Goal: Communication & Community: Participate in discussion

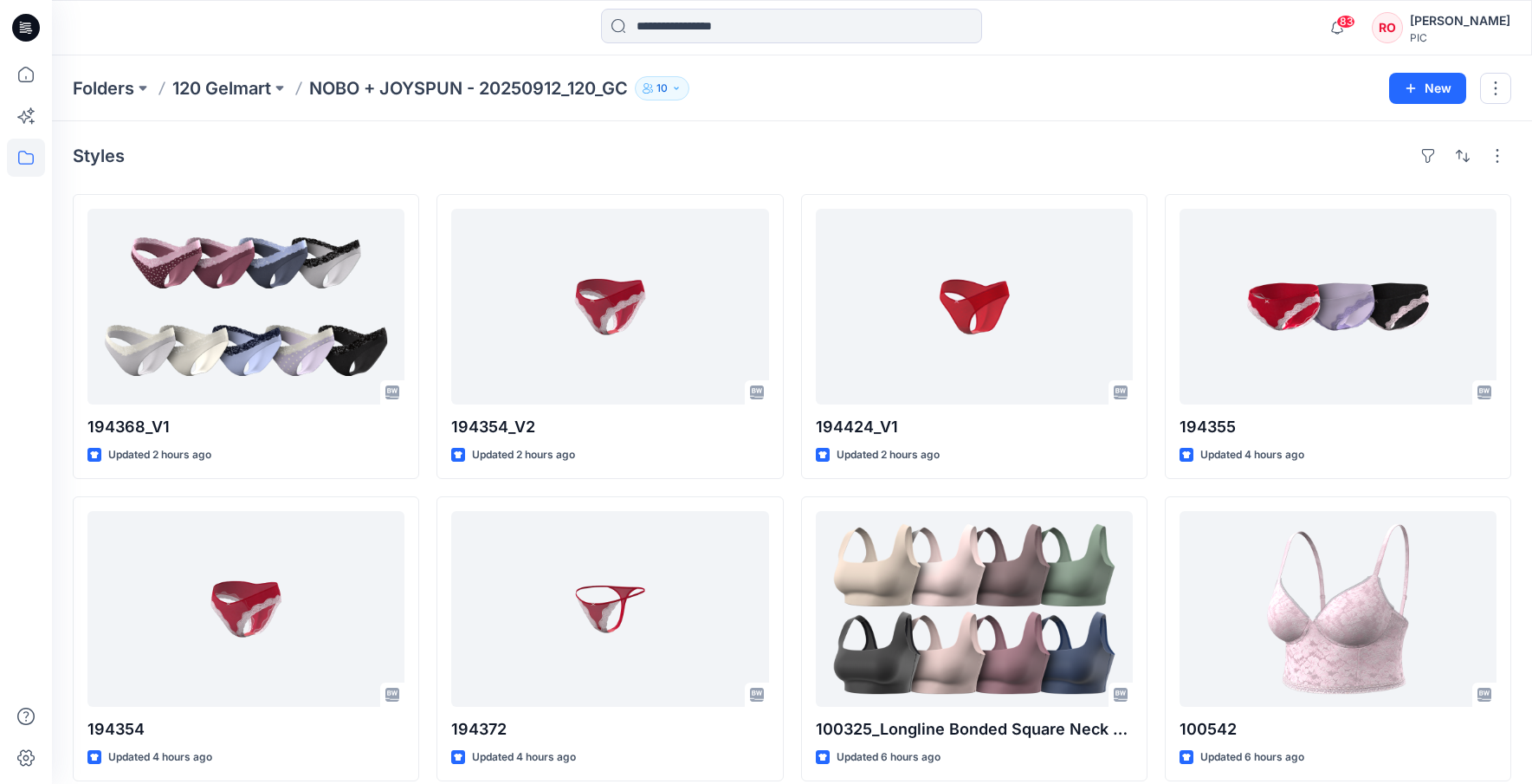
scroll to position [966, 0]
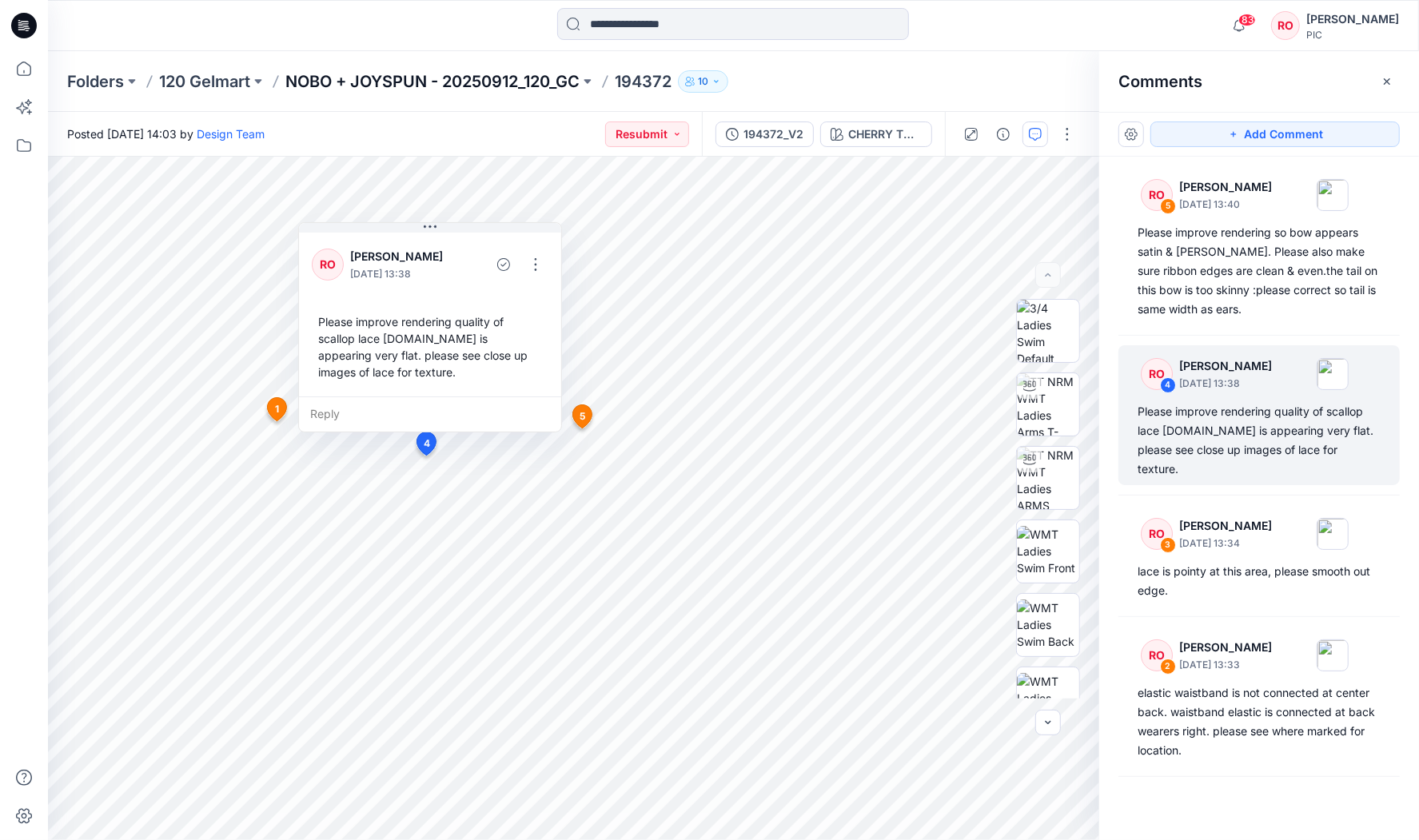
click at [488, 83] on p "NOBO + JOYSPUN - 20250912_120_GC" at bounding box center [432, 82] width 294 height 22
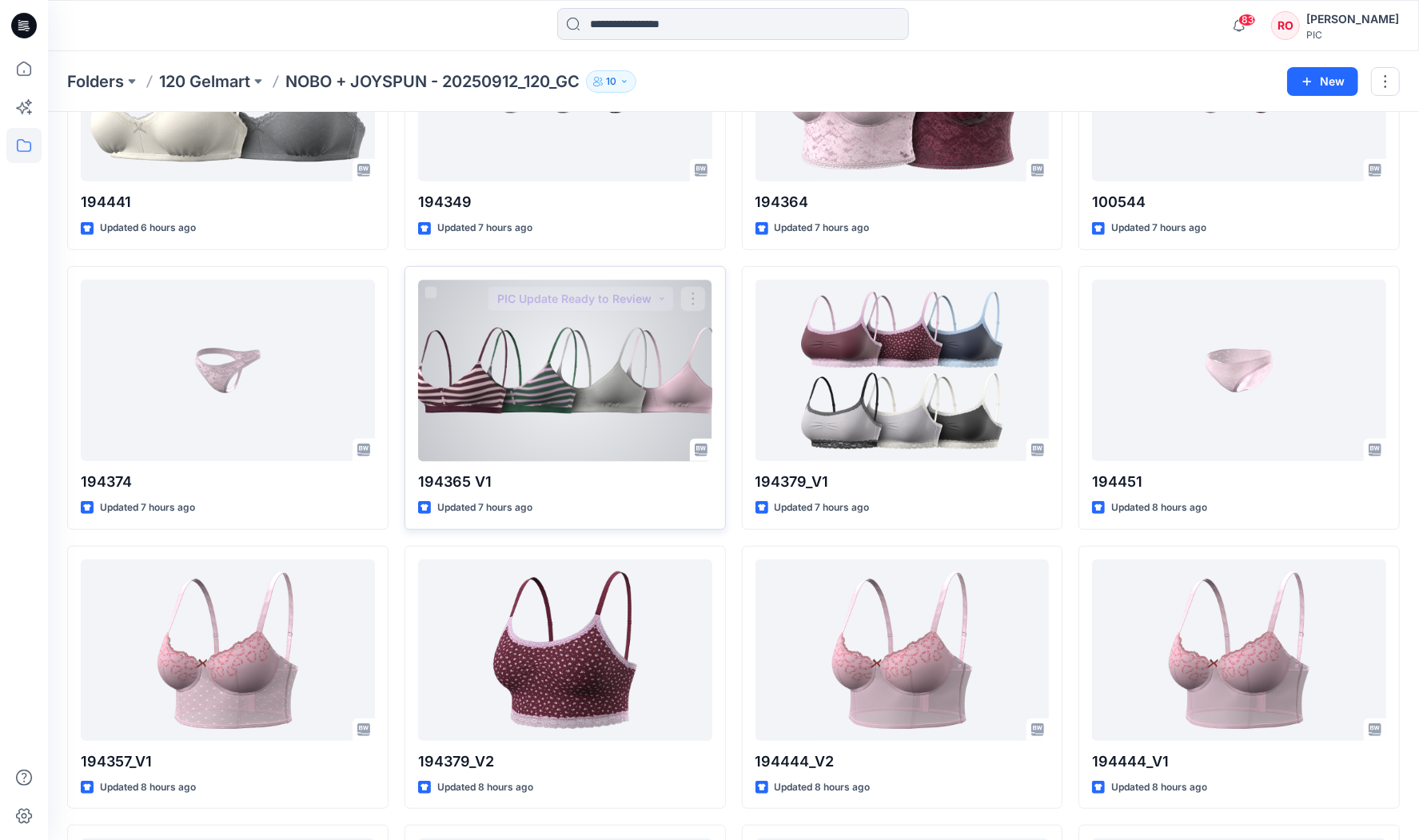
scroll to position [779, 0]
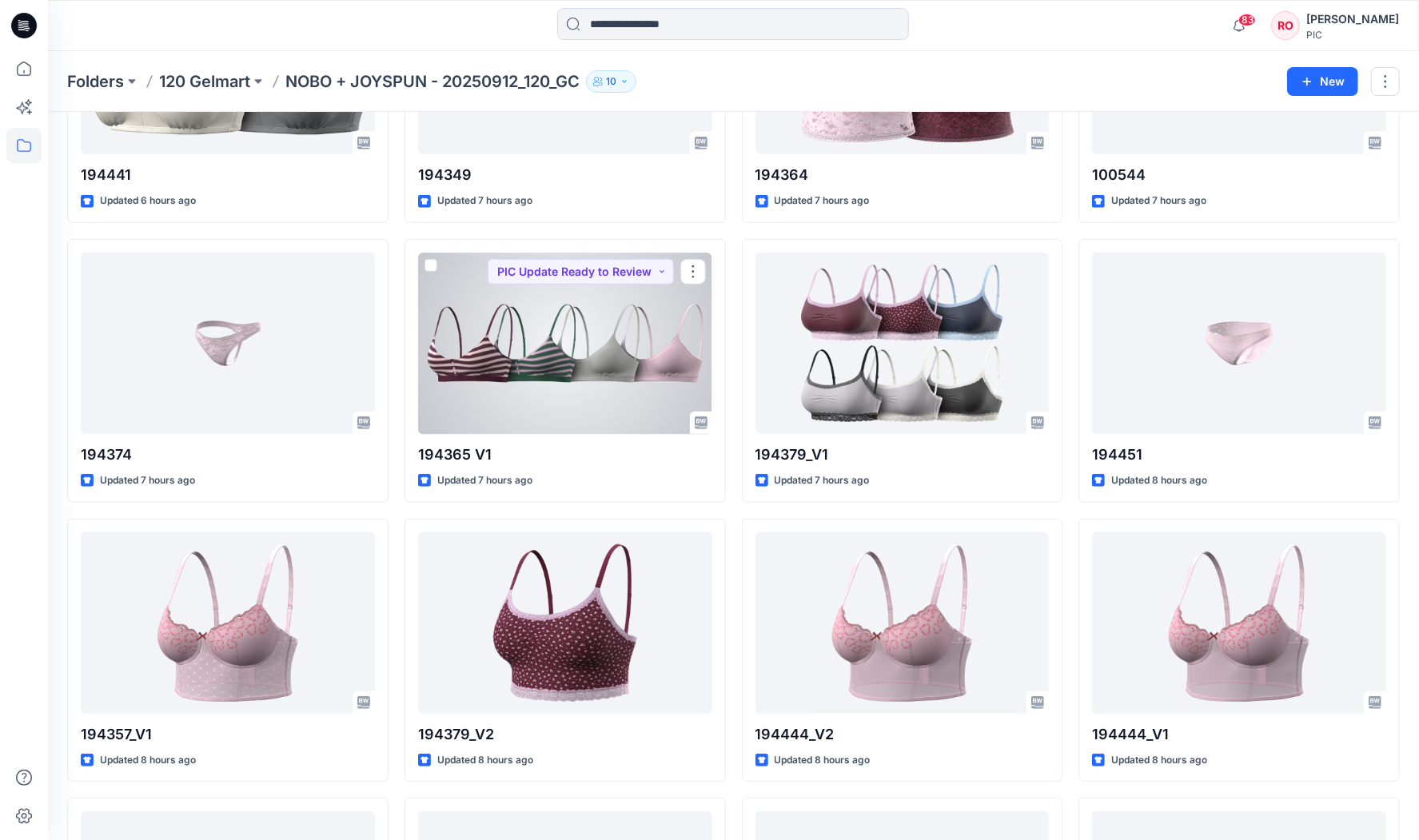
click at [486, 326] on div at bounding box center [565, 343] width 294 height 182
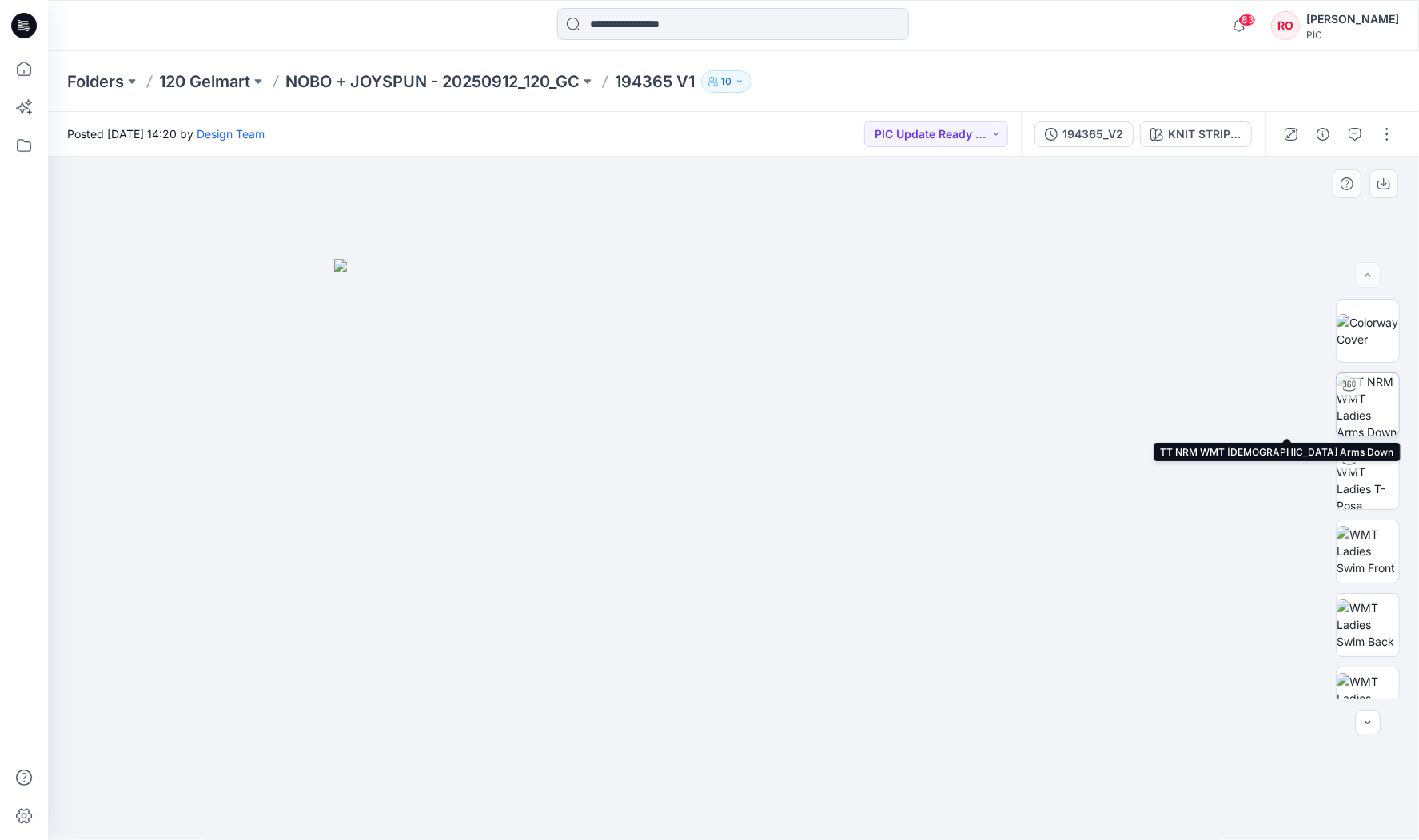
click at [1367, 401] on img at bounding box center [1368, 404] width 62 height 62
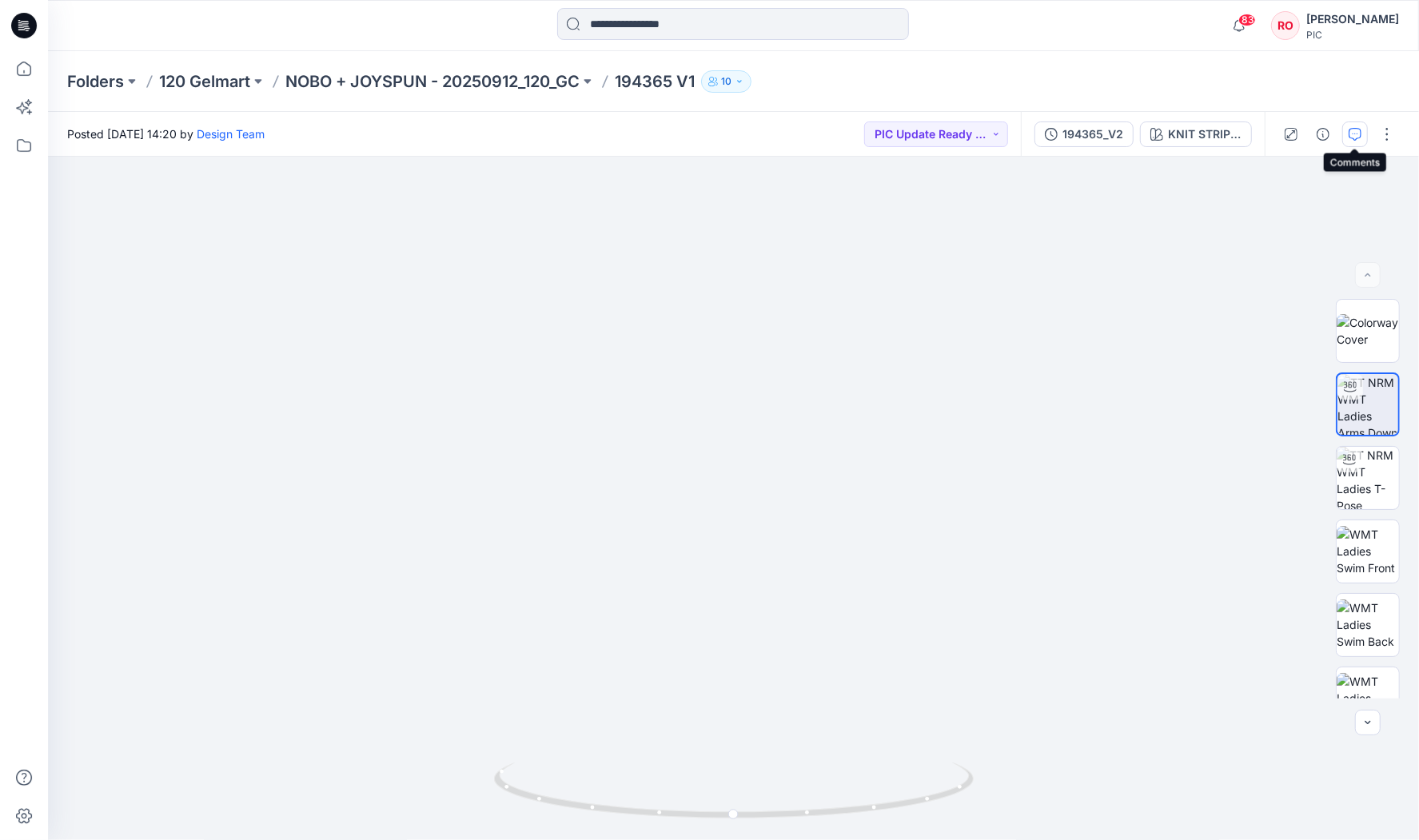
click at [1356, 139] on icon "button" at bounding box center [1355, 134] width 13 height 13
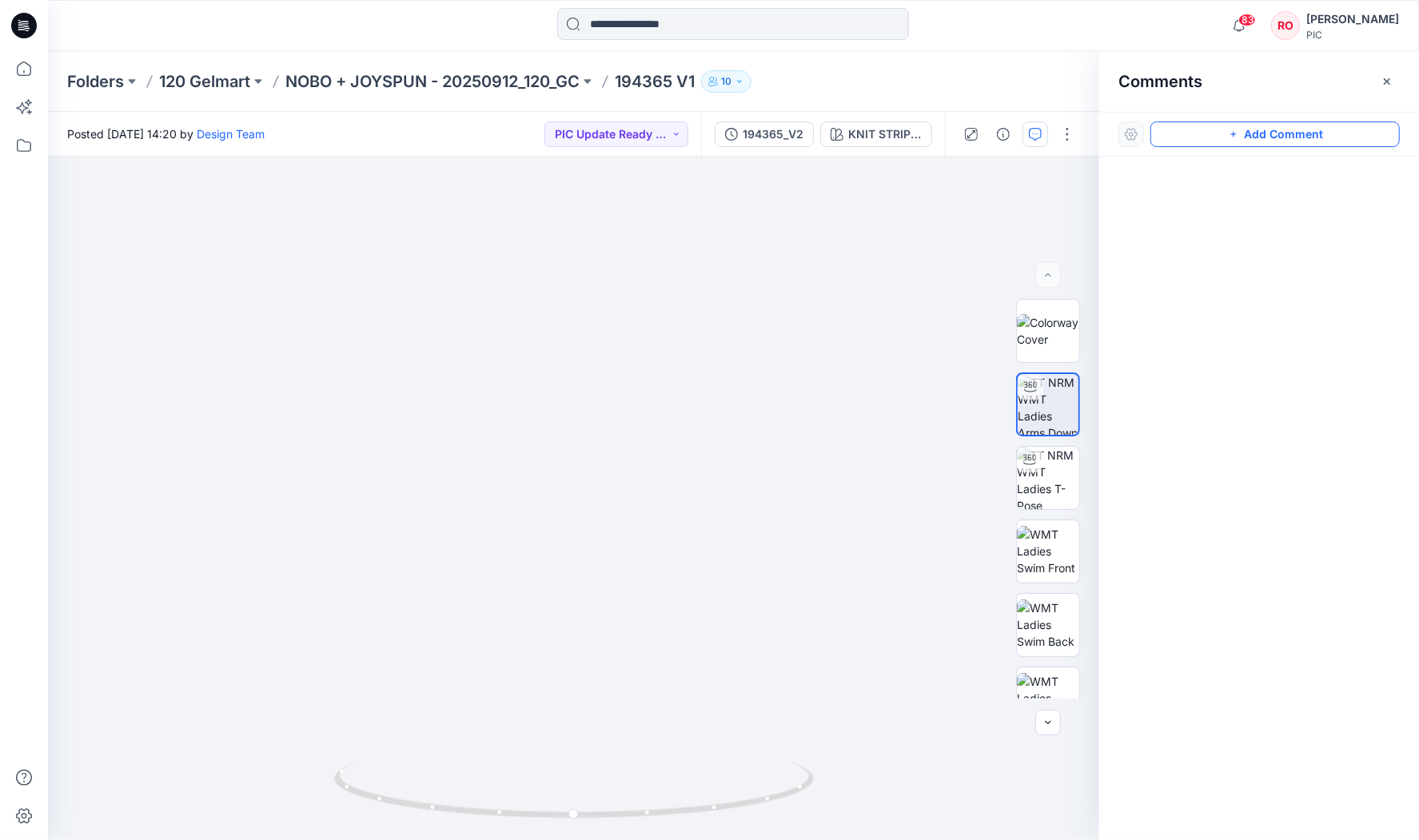
click at [1260, 139] on button "Add Comment" at bounding box center [1275, 134] width 249 height 26
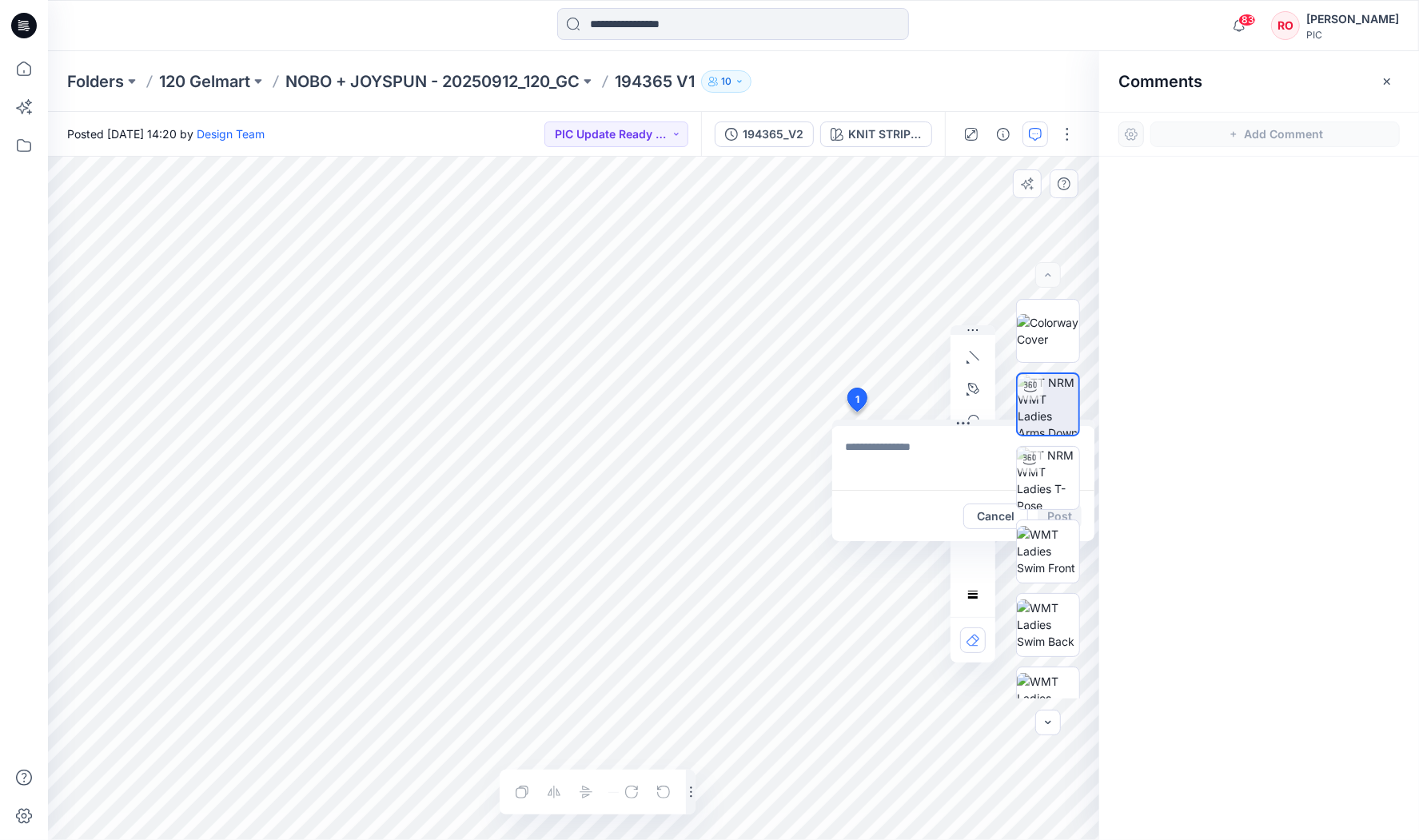
click at [856, 412] on div "1 Cancel Post Layer 1" at bounding box center [573, 498] width 1051 height 683
type textarea "**********"
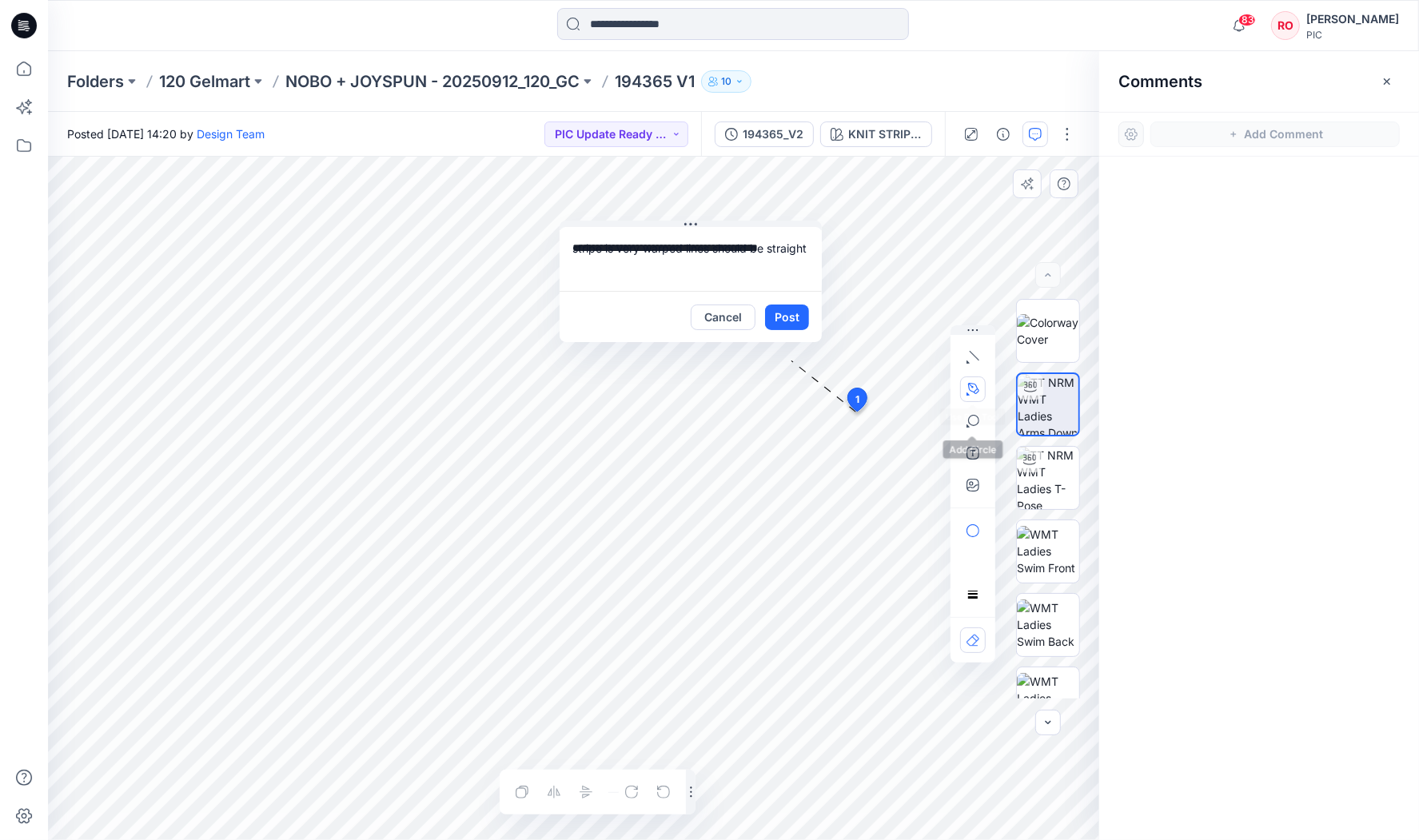
click at [969, 392] on icon "button" at bounding box center [972, 389] width 13 height 13
click at [892, 381] on icon "button" at bounding box center [886, 388] width 13 height 13
drag, startPoint x: 973, startPoint y: 395, endPoint x: 957, endPoint y: 411, distance: 22.6
click at [973, 395] on button "button" at bounding box center [972, 389] width 26 height 26
click at [790, 314] on button "Post" at bounding box center [787, 317] width 44 height 26
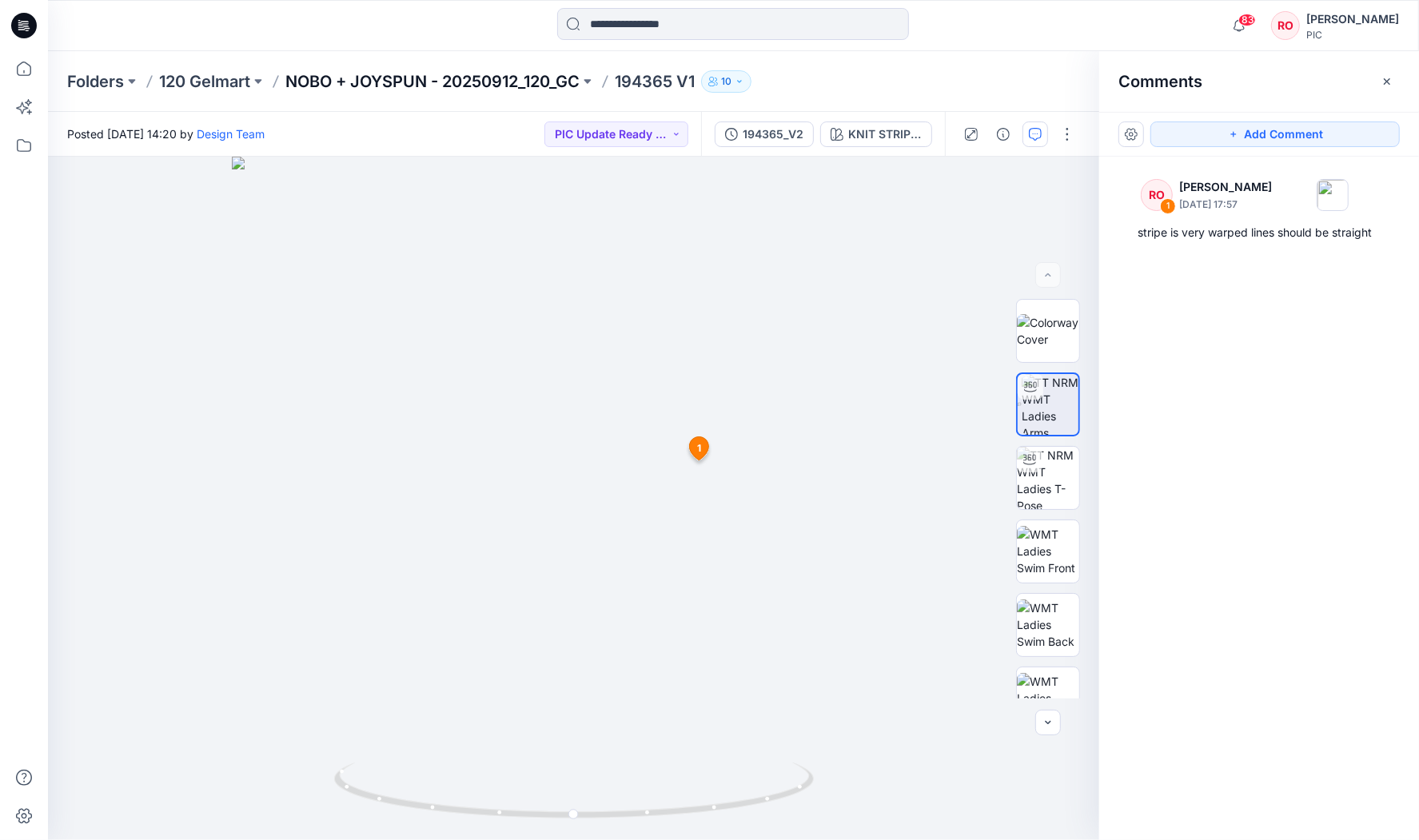
click at [527, 82] on p "NOBO + JOYSPUN - 20250912_120_GC" at bounding box center [432, 82] width 294 height 22
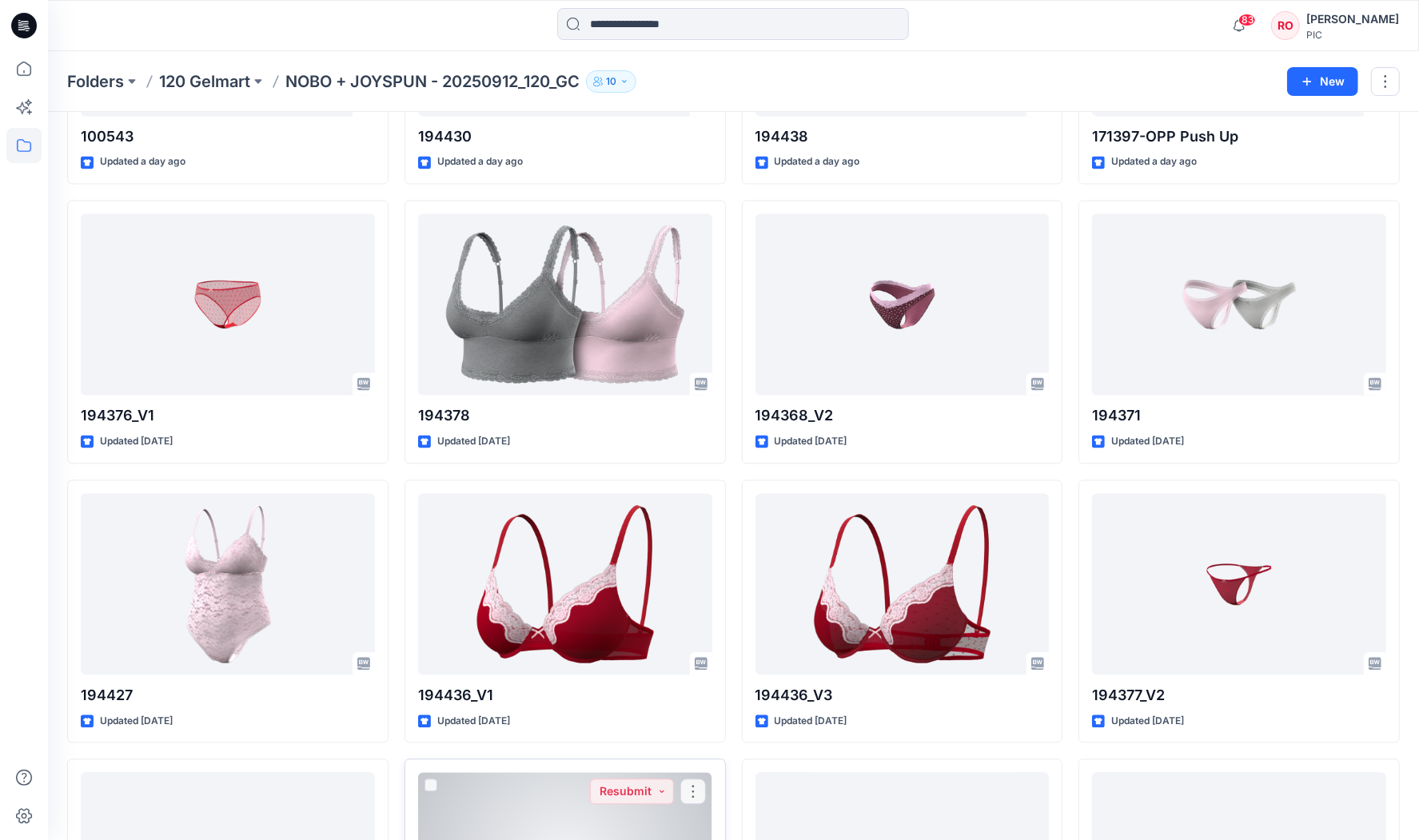
scroll to position [2430, 0]
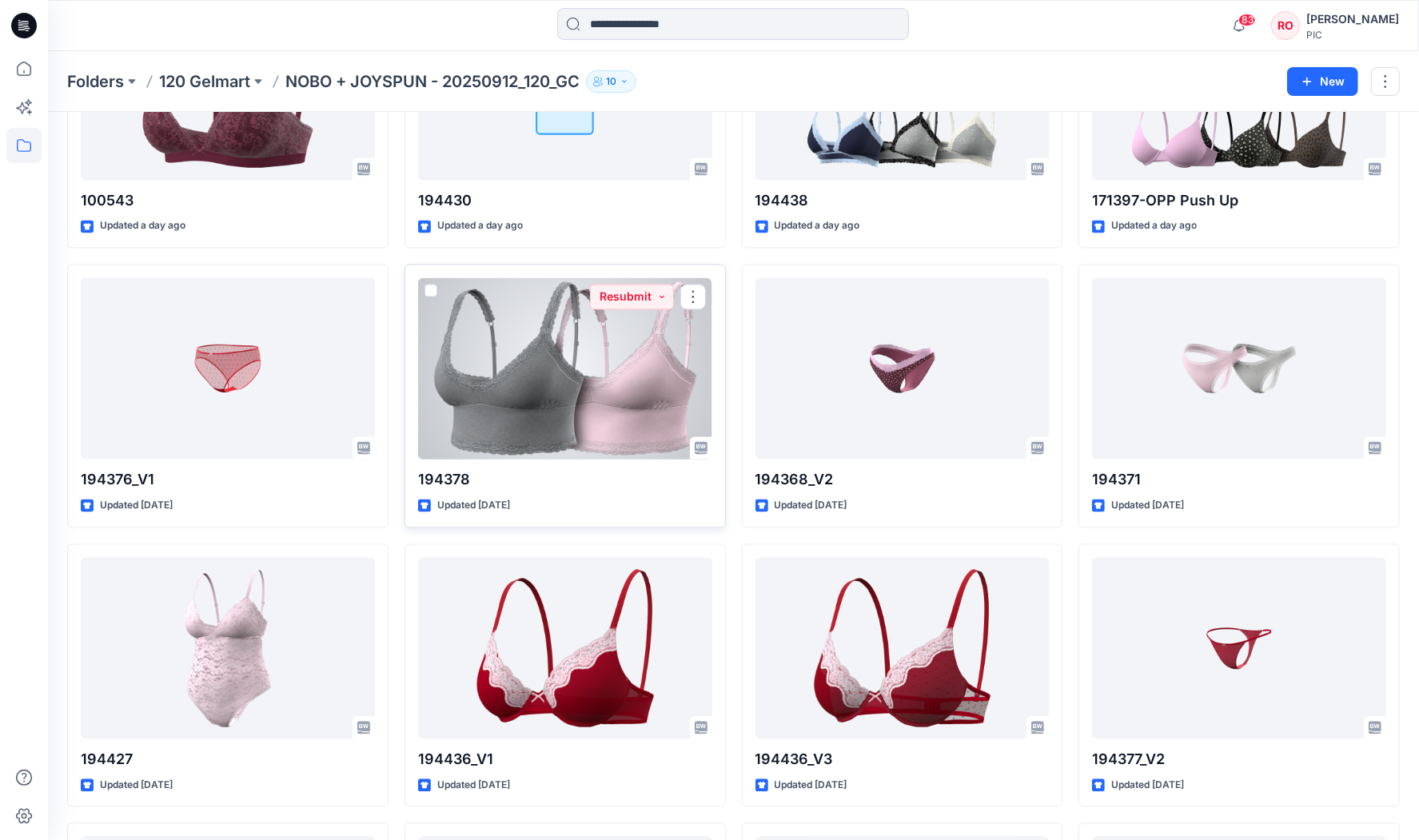
click at [579, 392] on div at bounding box center [565, 368] width 294 height 182
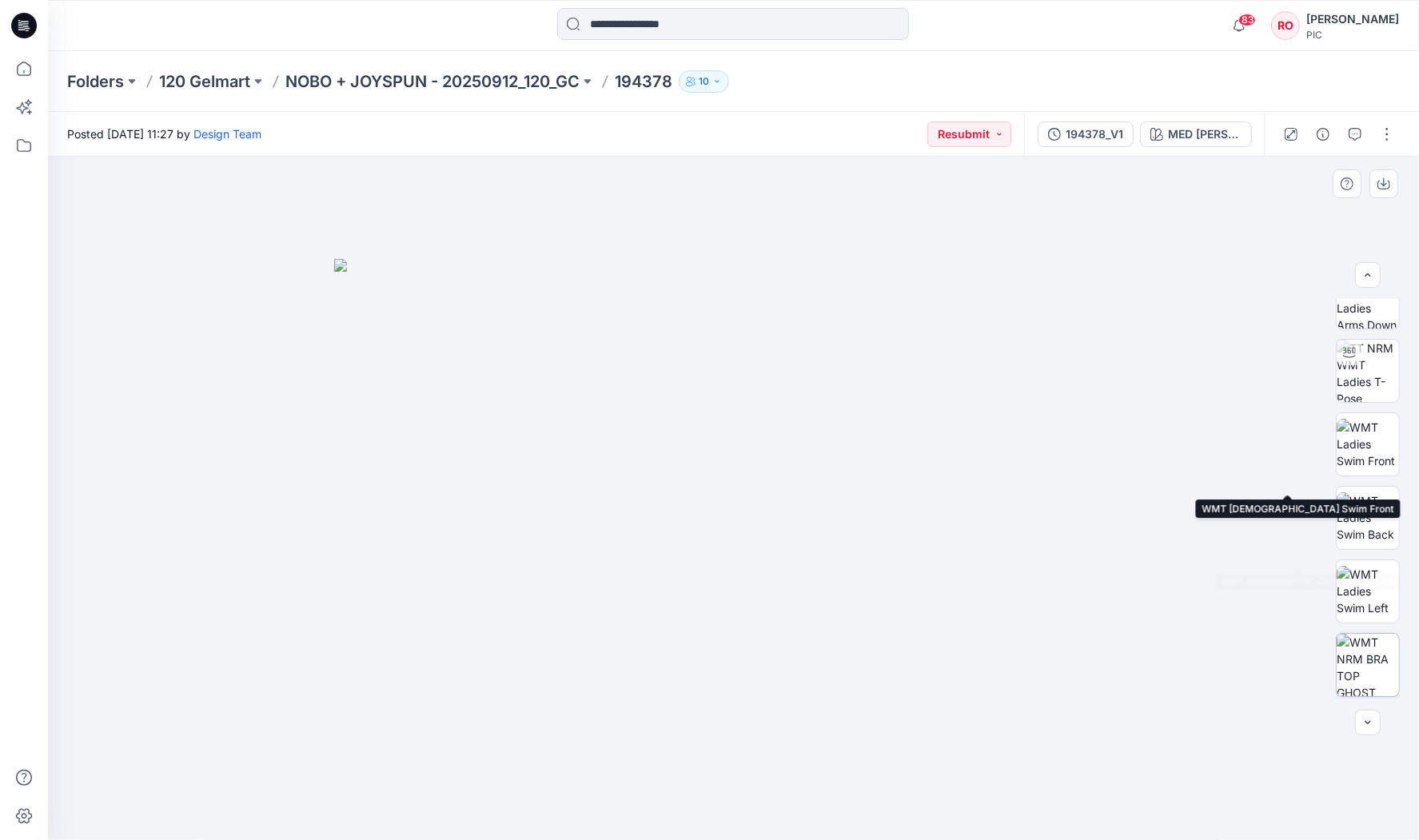
scroll to position [231, 0]
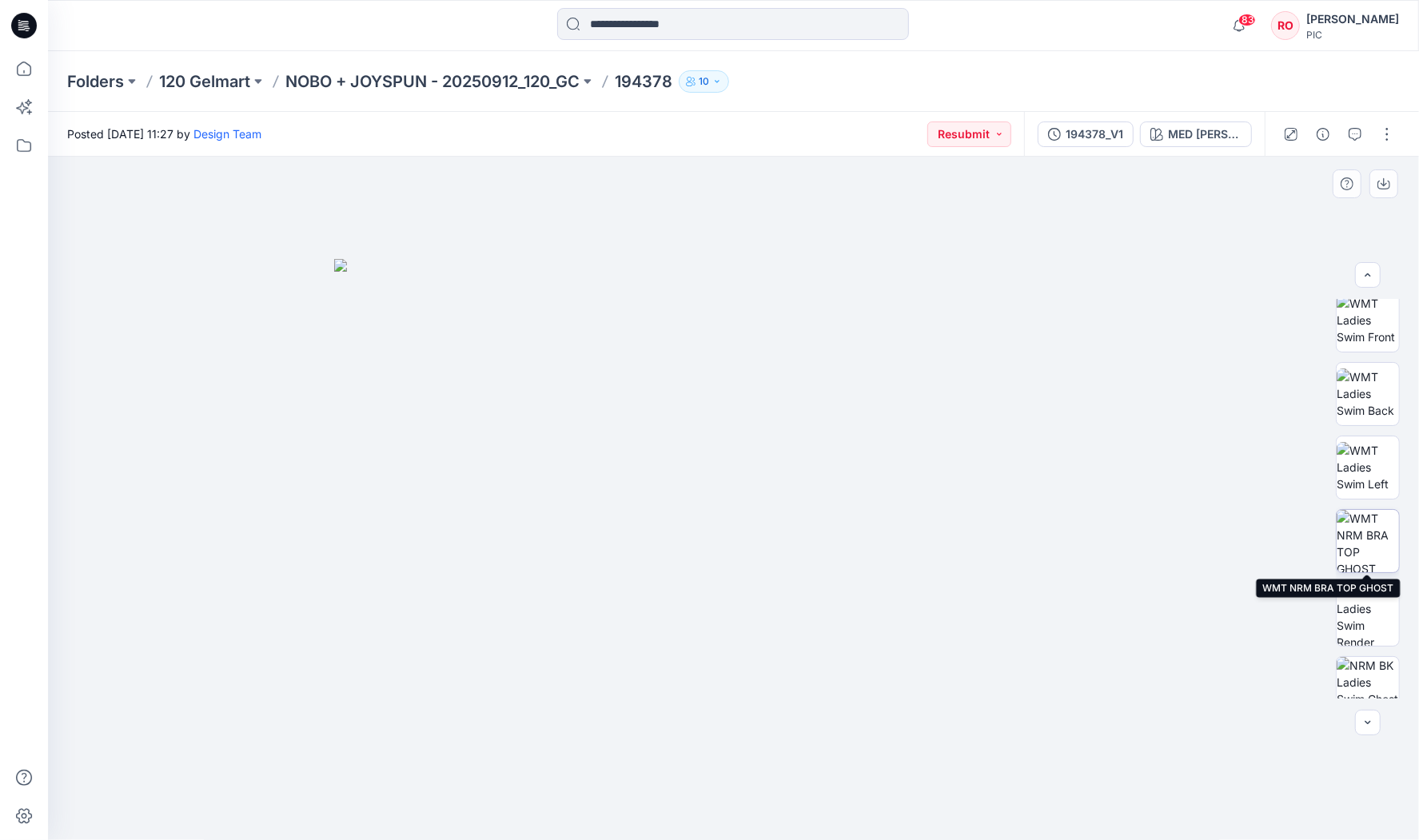
click at [1373, 543] on img at bounding box center [1368, 541] width 62 height 62
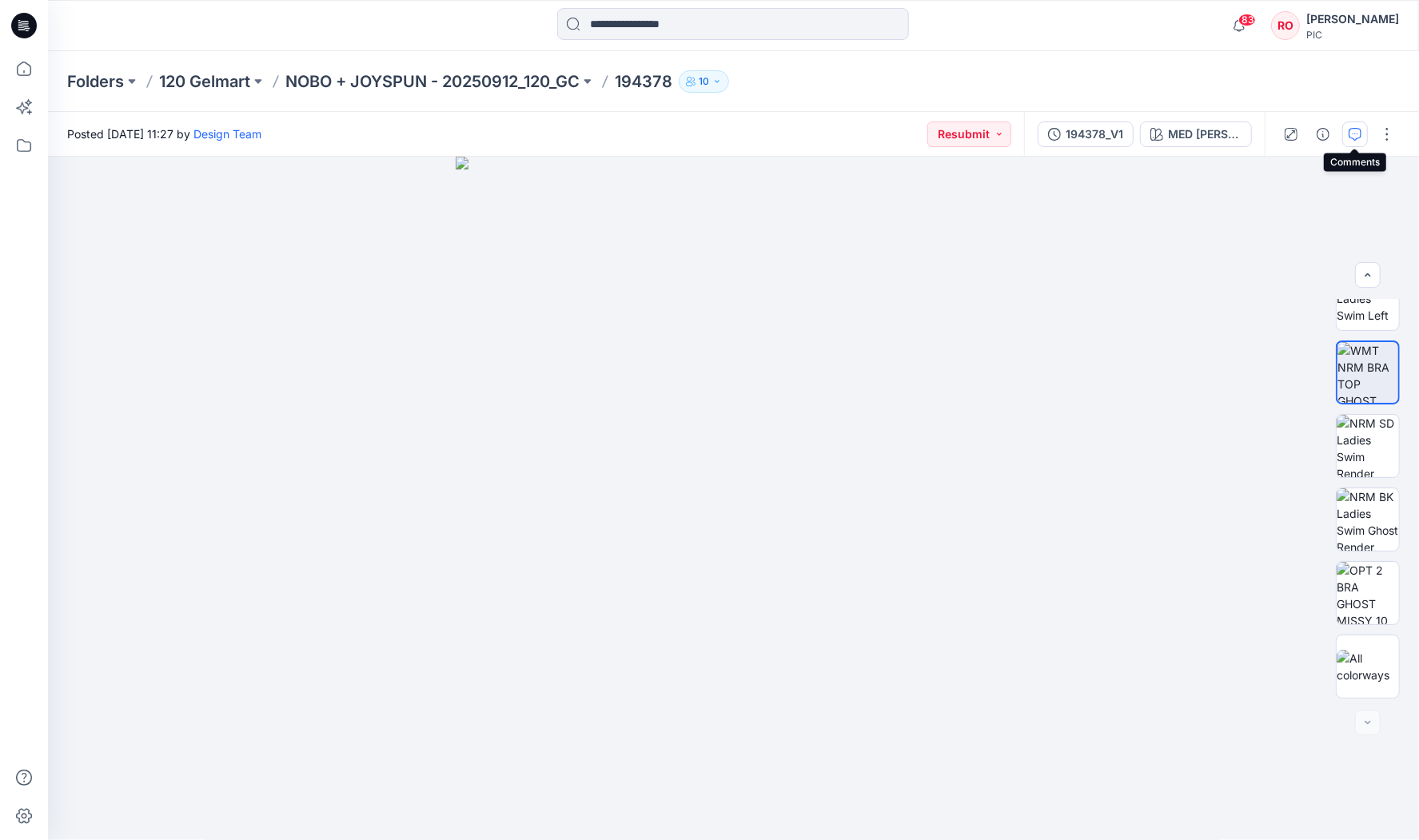
click at [1351, 128] on icon "button" at bounding box center [1355, 134] width 13 height 13
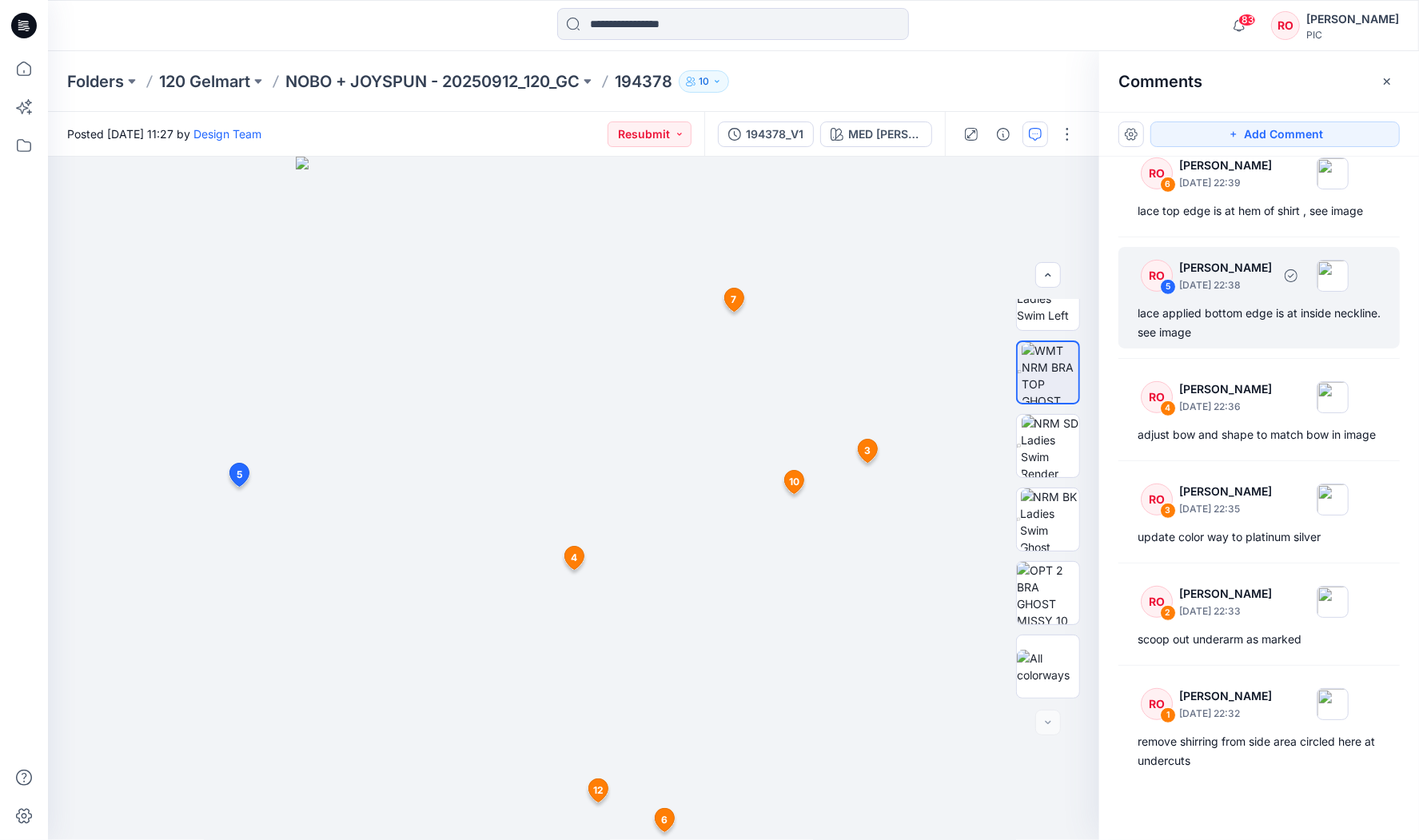
click at [1253, 304] on div "lace applied bottom edge is at inside neckline. see image" at bounding box center [1258, 323] width 243 height 39
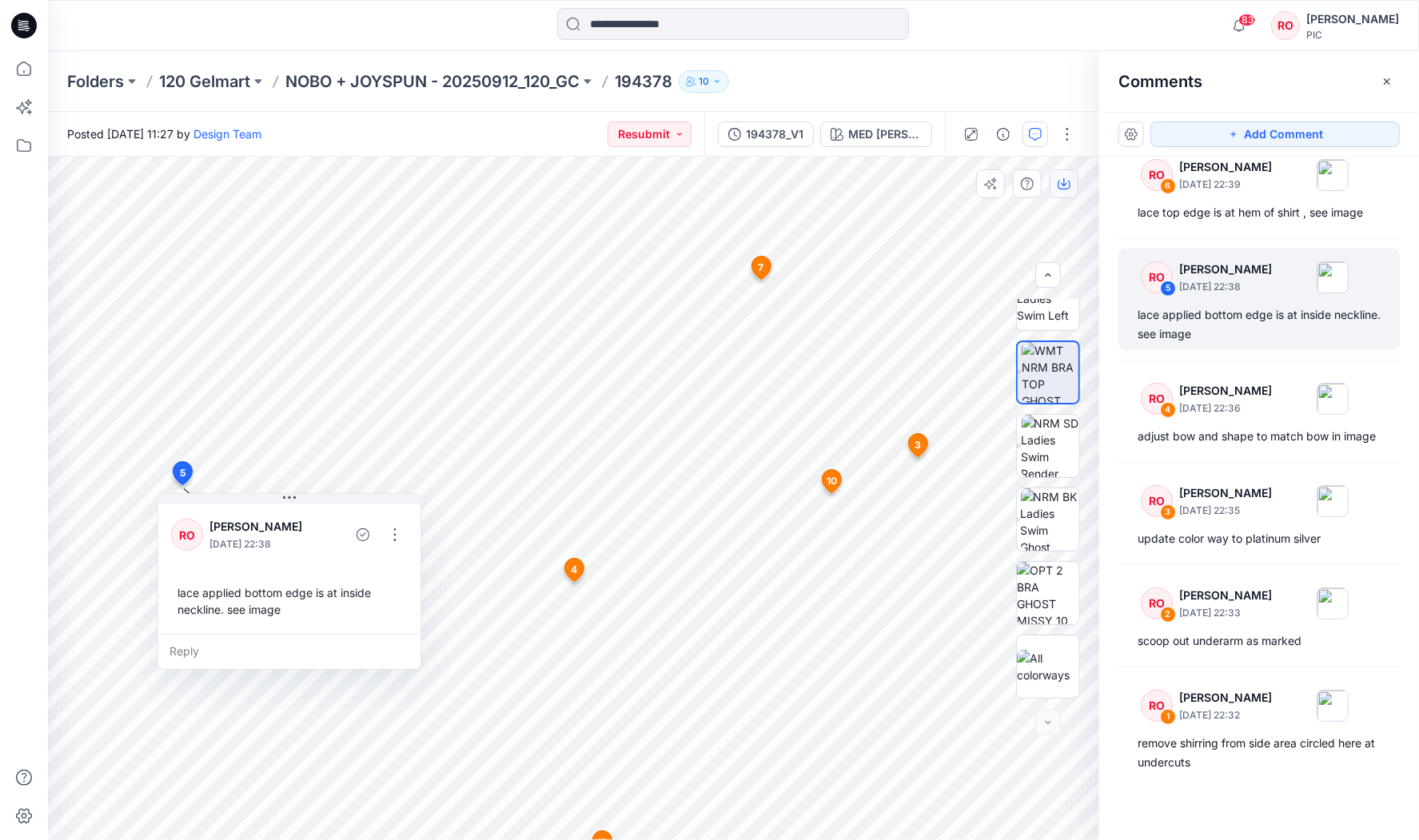
scroll to position [0, 0]
click at [1195, 126] on button "Add Comment" at bounding box center [1275, 134] width 249 height 26
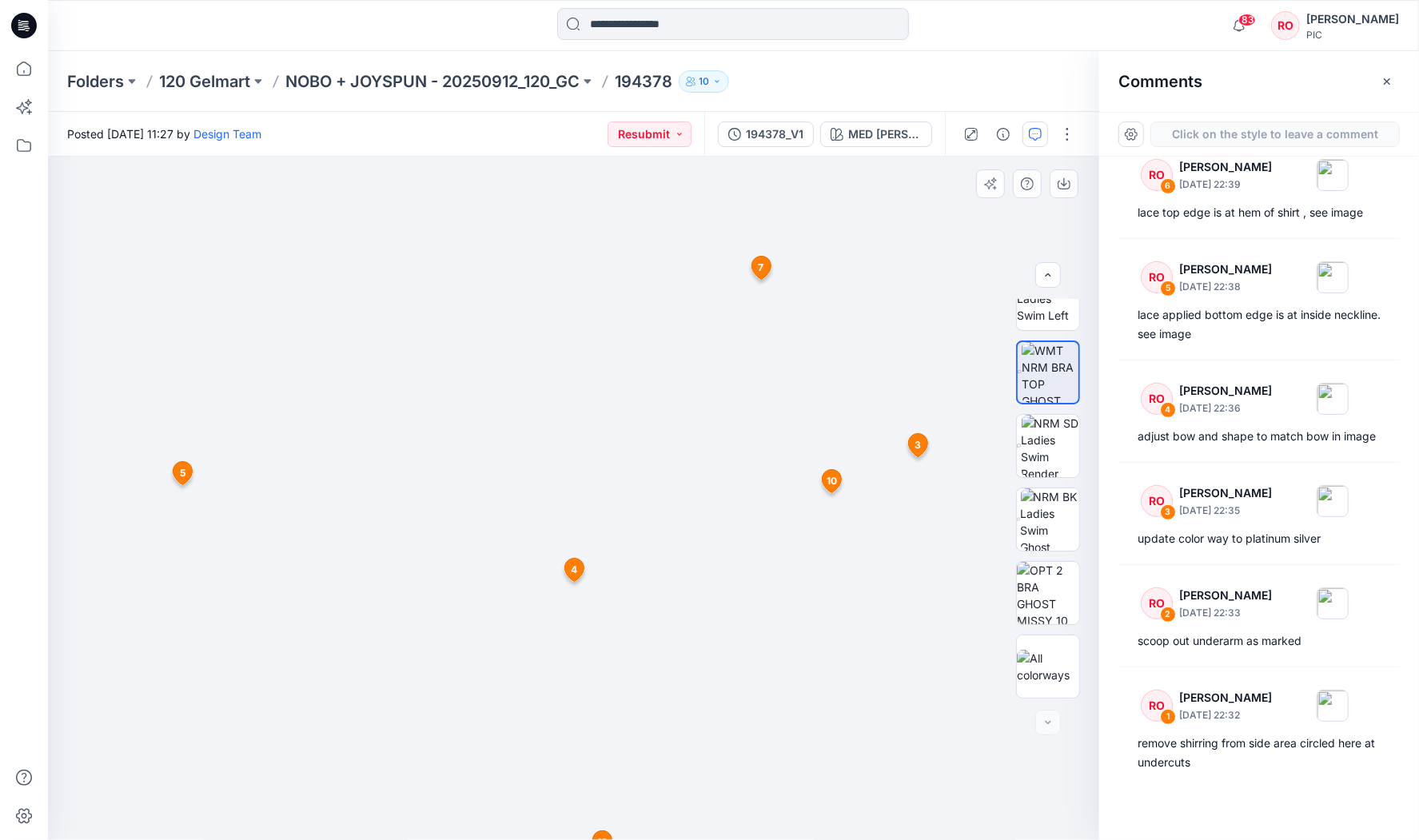
click at [251, 242] on div "13 3 RO [PERSON_NAME] [DATE] 22:35 update color way to platinum silver Reply 4 …" at bounding box center [573, 498] width 1051 height 683
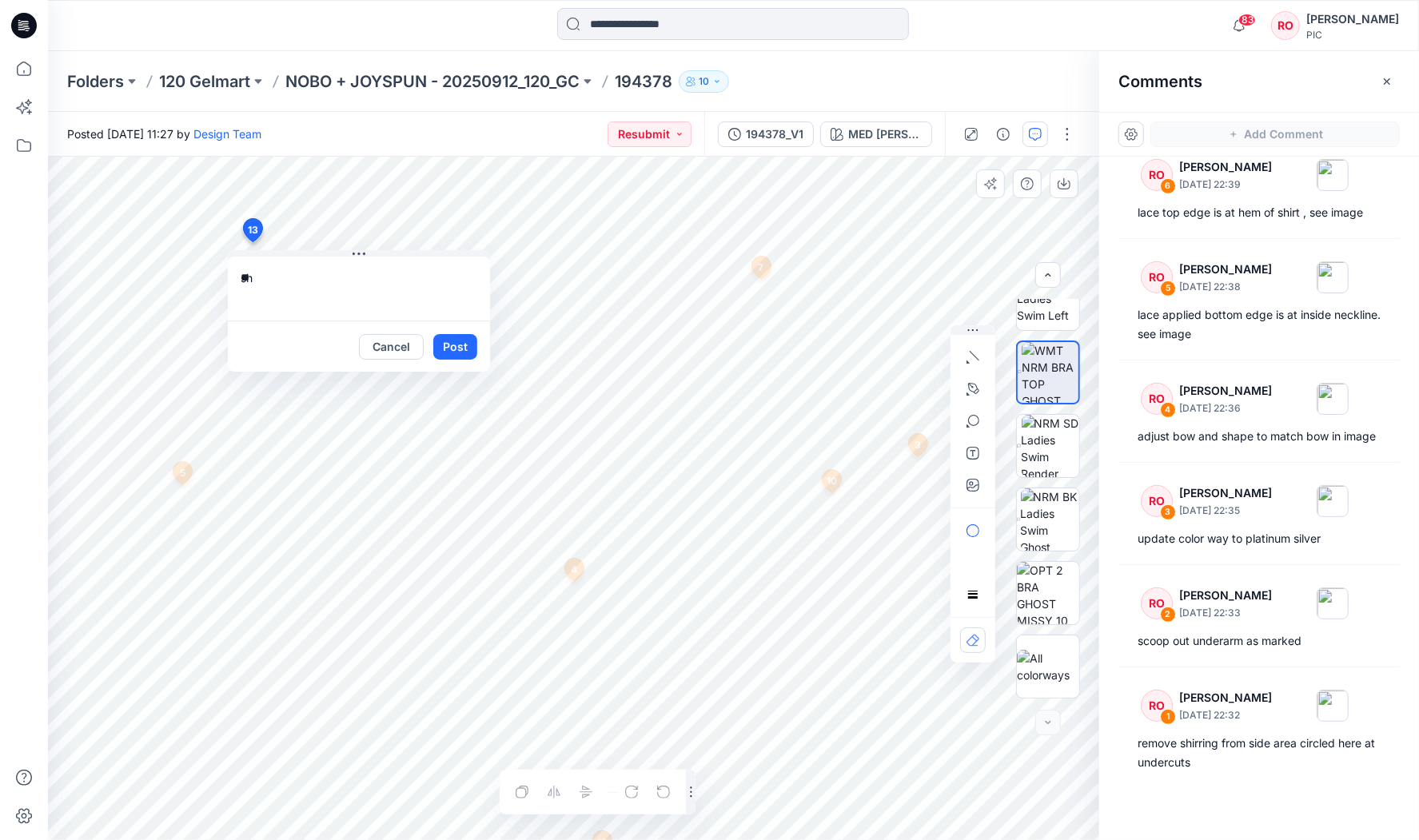
type textarea "*"
click at [968, 487] on icon "button" at bounding box center [972, 485] width 13 height 13
type input"] "**********"
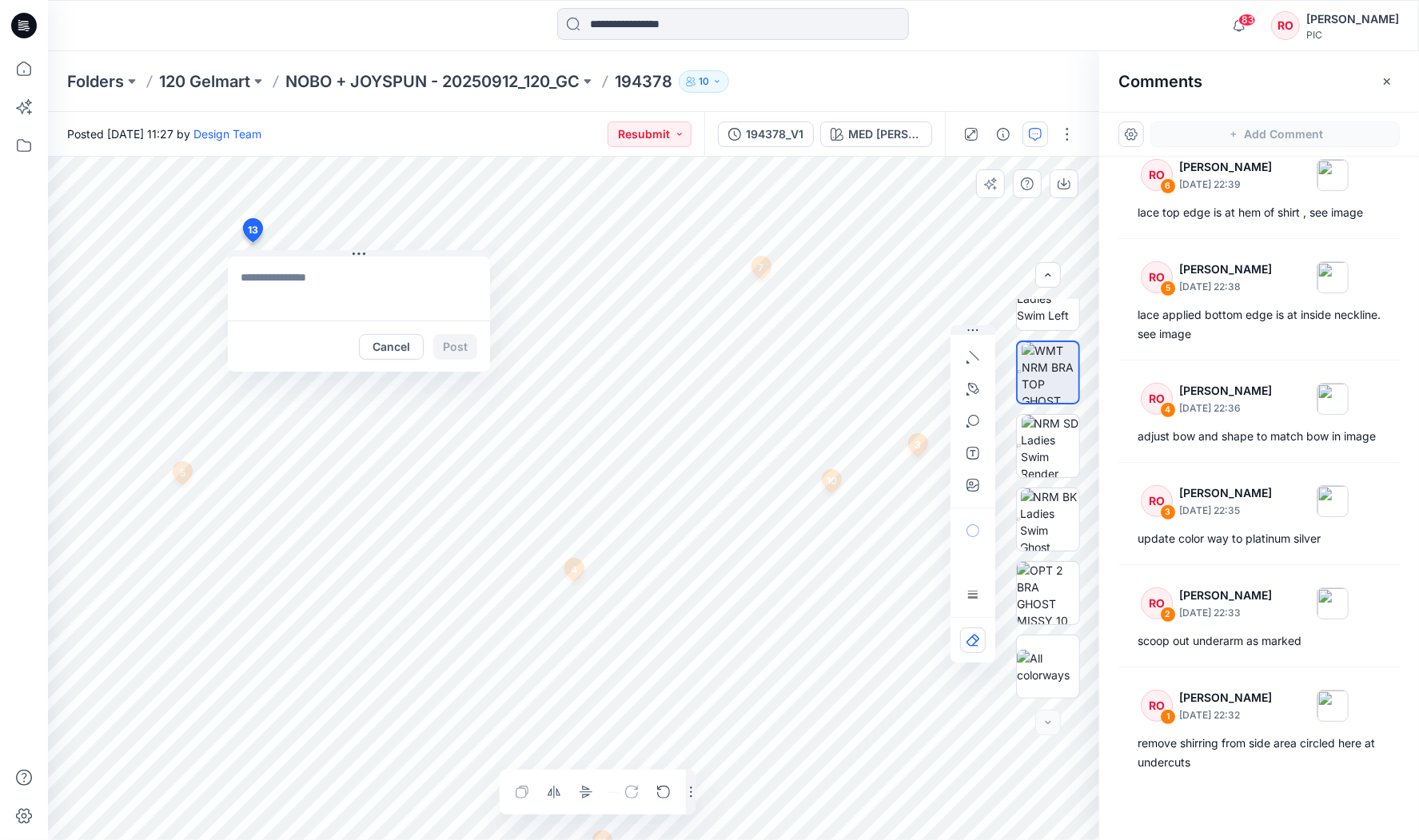
click at [276, 289] on textarea at bounding box center [359, 289] width 262 height 64
type textarea "*"
click at [237, 272] on textarea "**********" at bounding box center [359, 289] width 262 height 64
type textarea "**********"
click at [459, 343] on button "Post" at bounding box center [455, 347] width 44 height 26
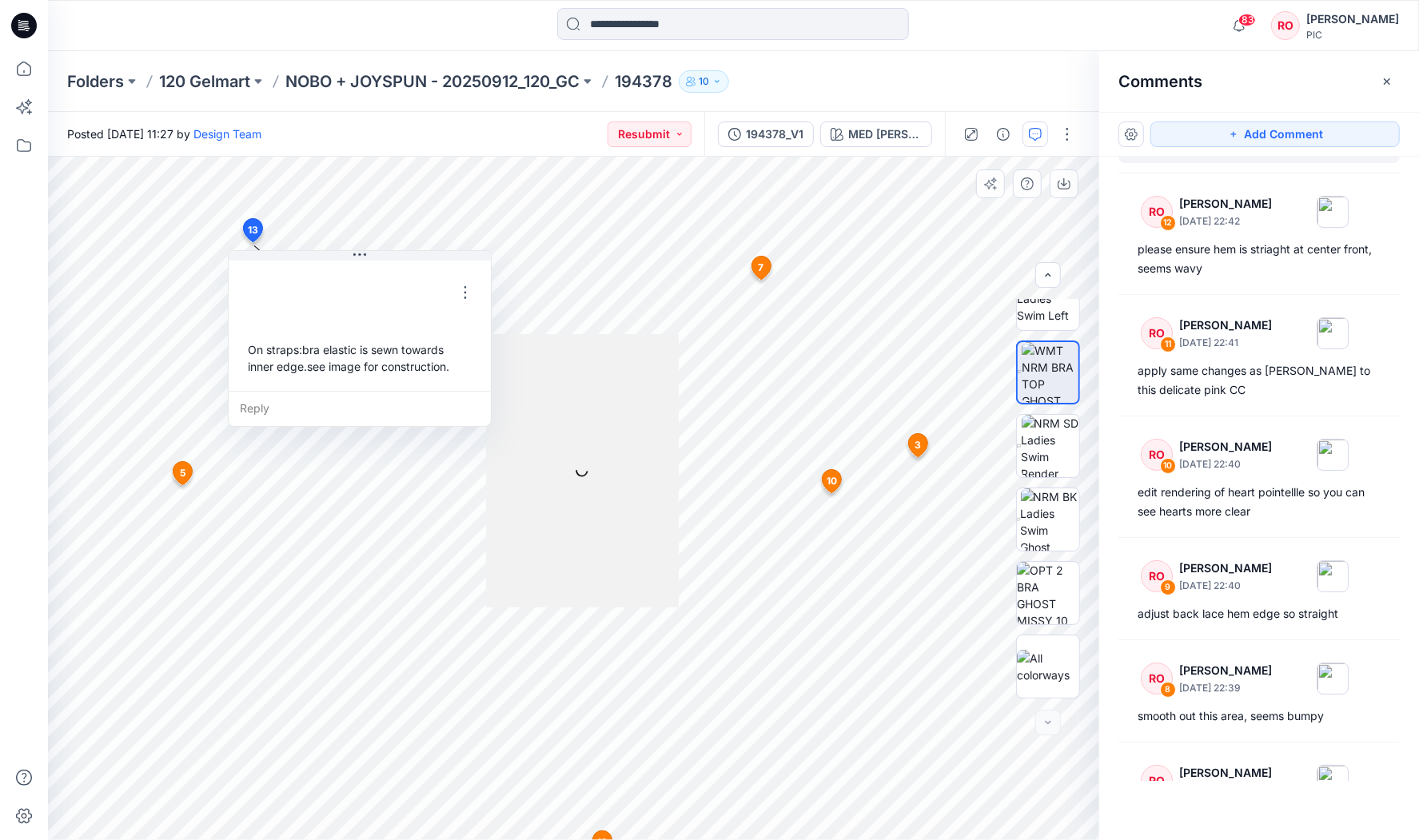
scroll to position [8, 0]
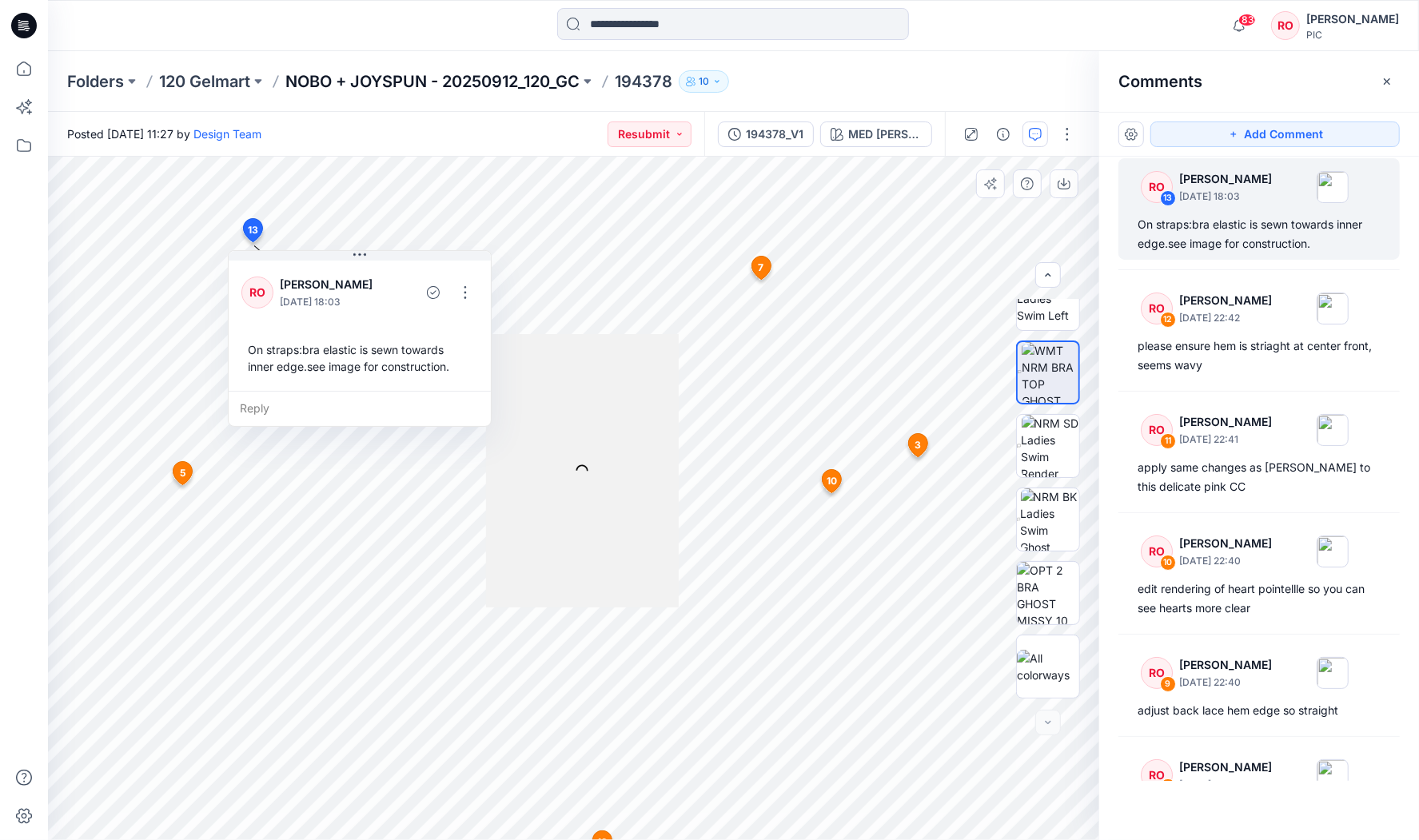
click at [414, 83] on p "NOBO + JOYSPUN - 20250912_120_GC" at bounding box center [432, 82] width 294 height 22
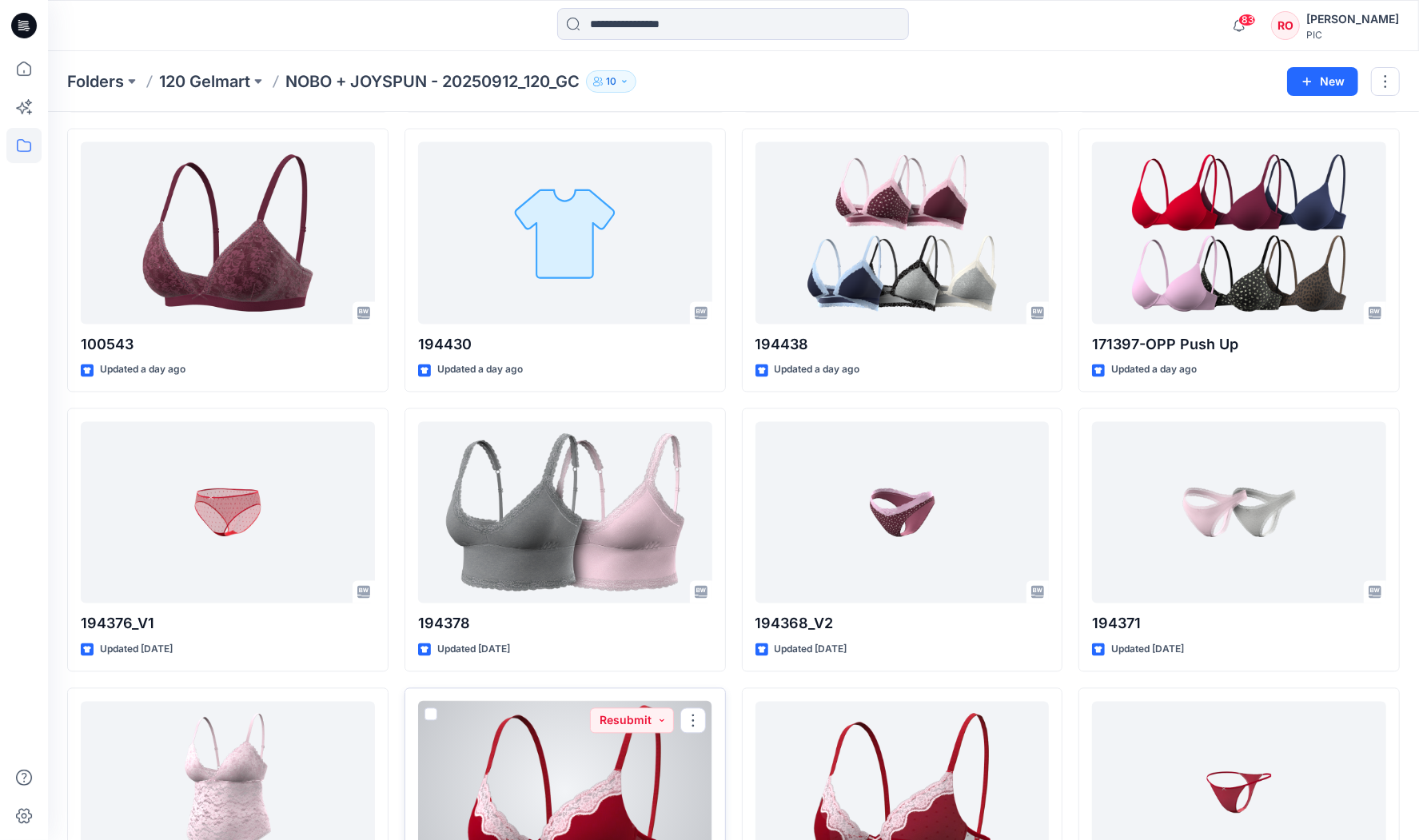
scroll to position [2244, 0]
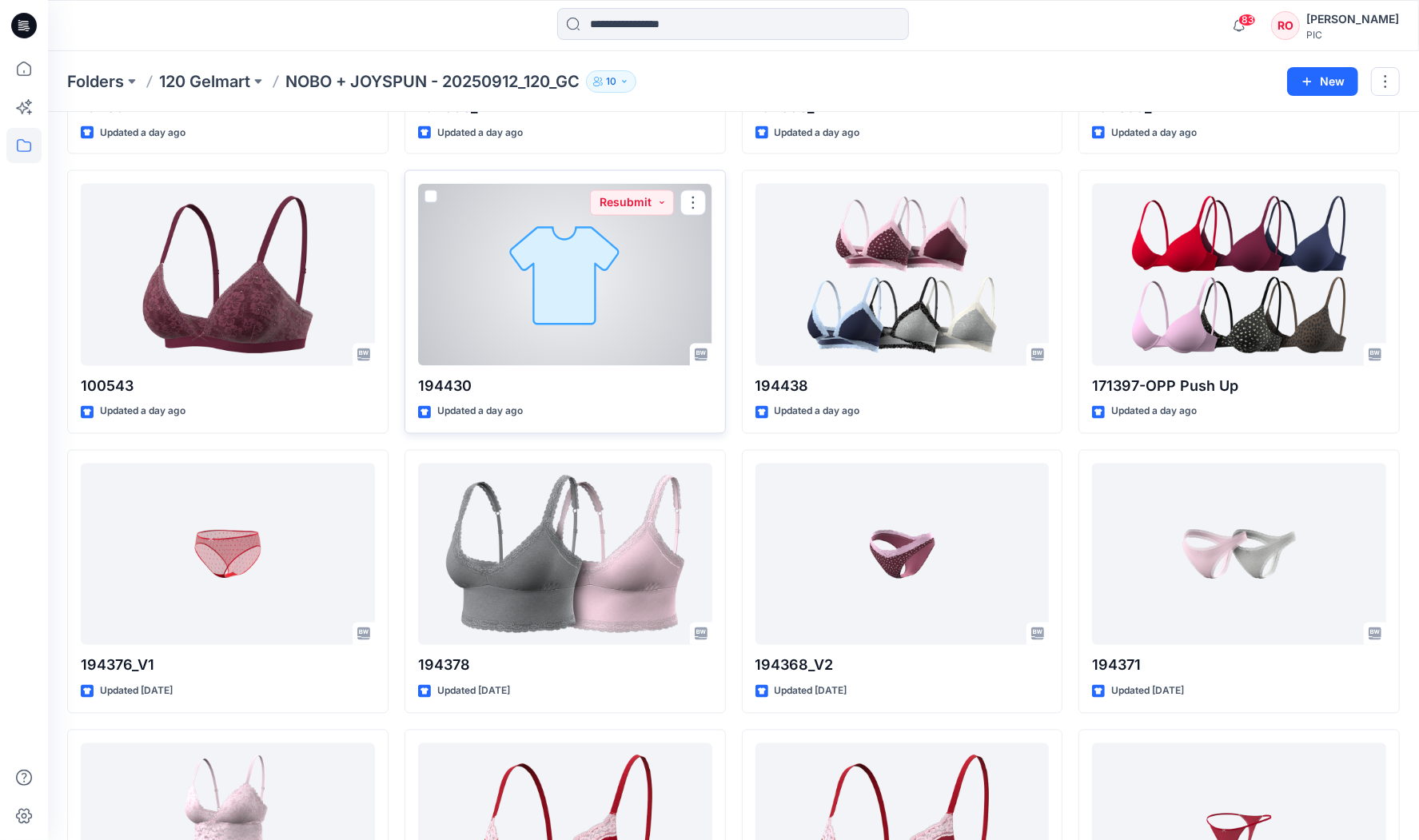
click at [555, 301] on div at bounding box center [565, 274] width 294 height 182
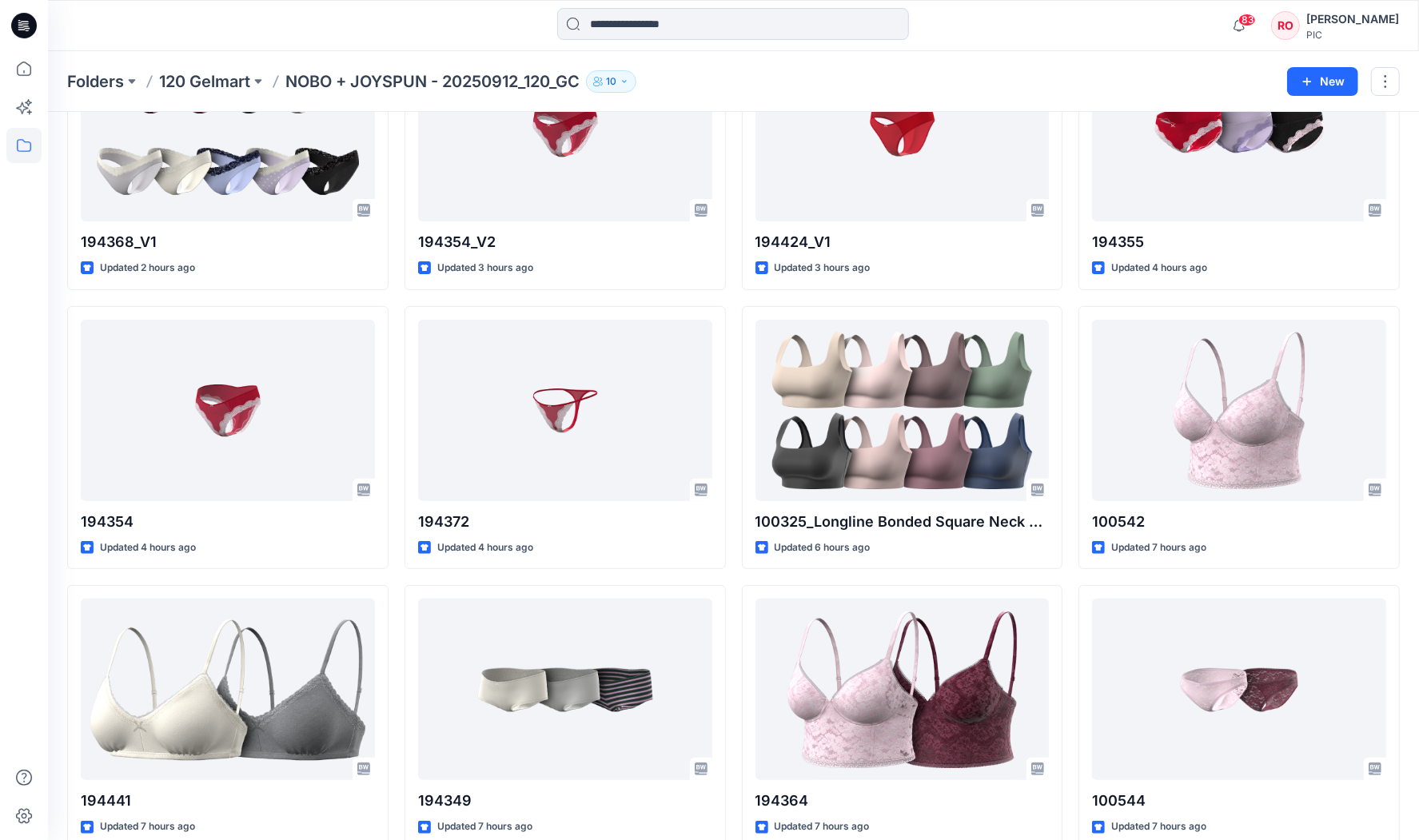
scroll to position [151, 0]
